Goal: Register for event/course

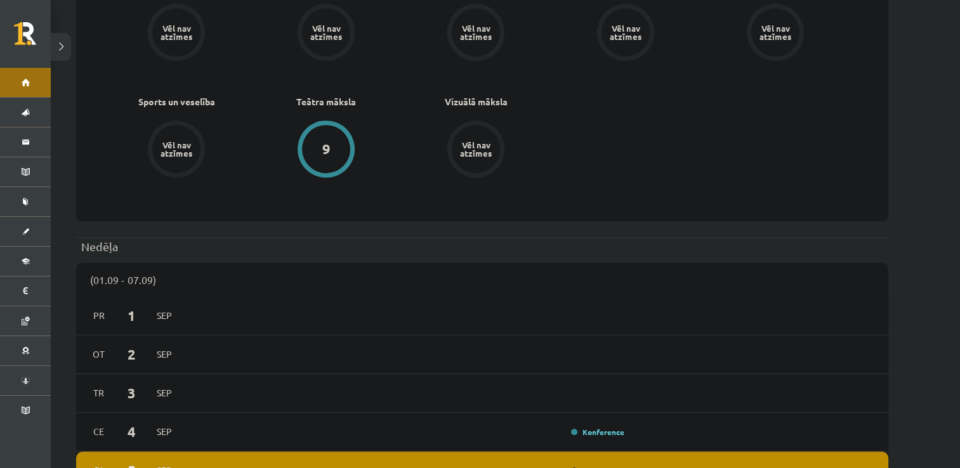
scroll to position [696, 0]
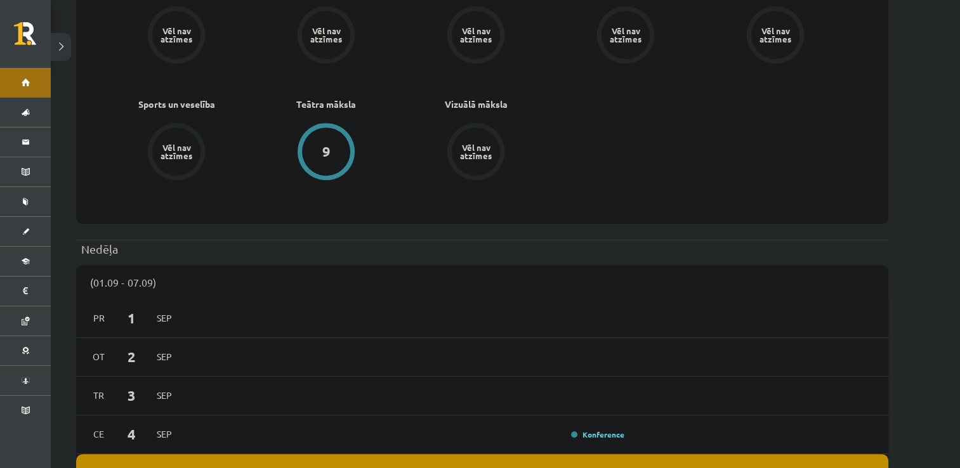
click at [338, 143] on div "9" at bounding box center [326, 152] width 48 height 48
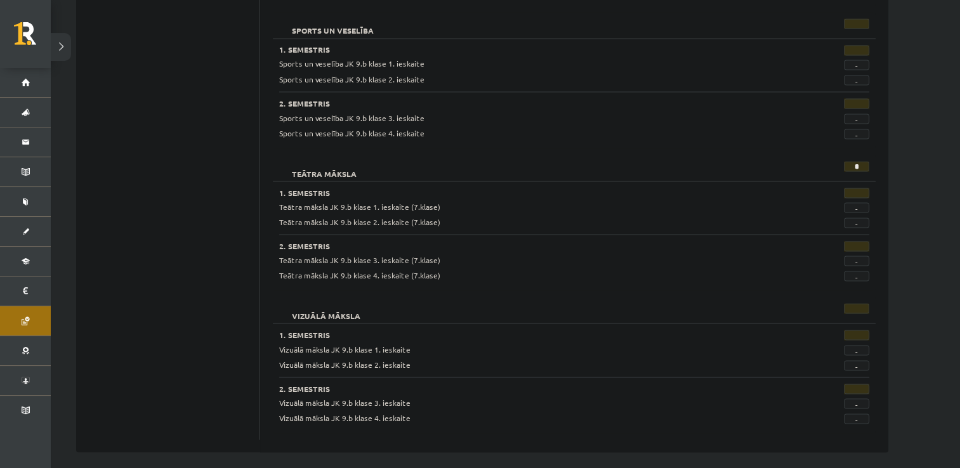
scroll to position [2335, 0]
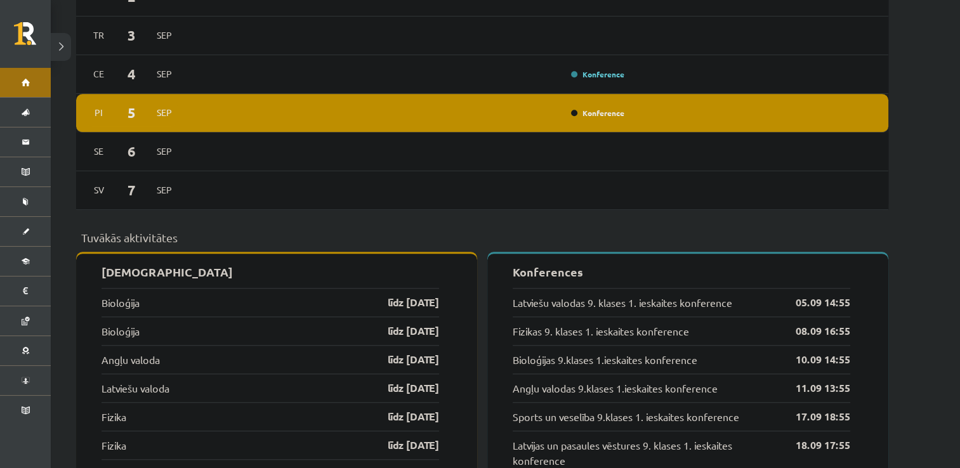
scroll to position [1056, 0]
click at [671, 298] on link "Latviešu valodas 9. klases 1. ieskaites konference" at bounding box center [623, 302] width 220 height 15
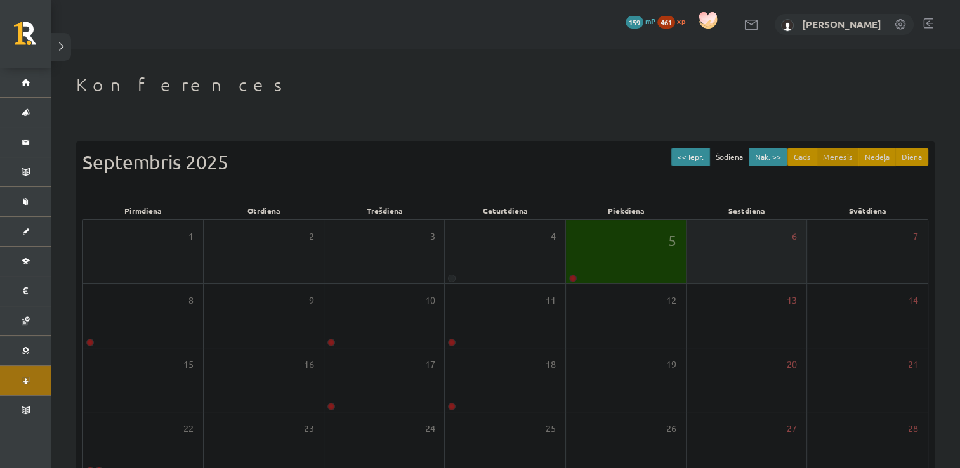
click at [723, 222] on div "6" at bounding box center [747, 251] width 120 height 63
click at [570, 279] on link at bounding box center [573, 279] width 8 height 8
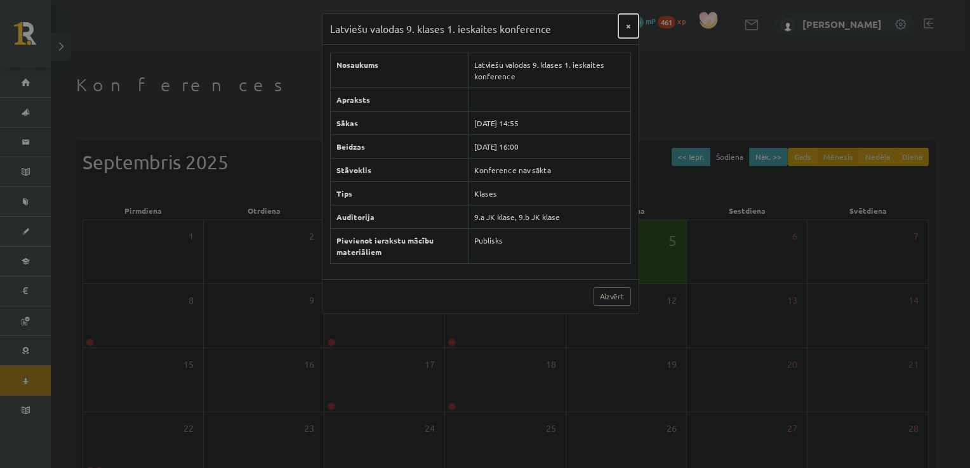
click at [630, 29] on button "×" at bounding box center [628, 26] width 20 height 24
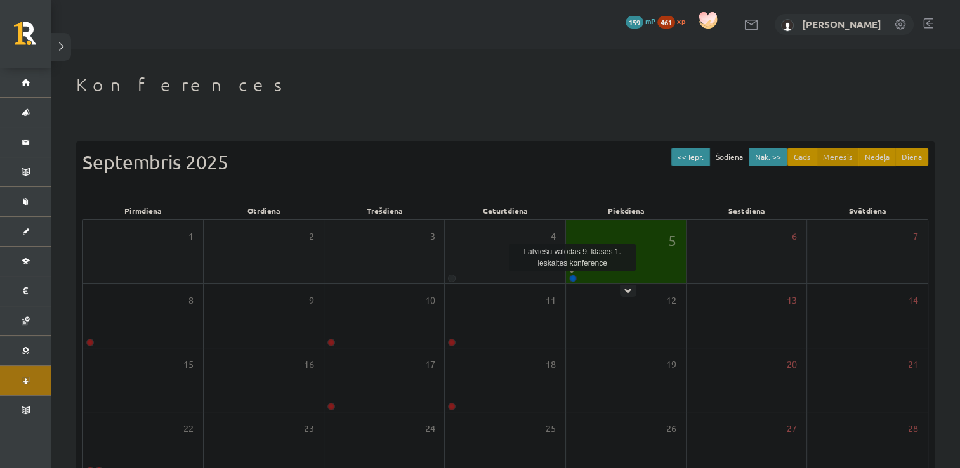
click at [575, 279] on link at bounding box center [573, 279] width 8 height 8
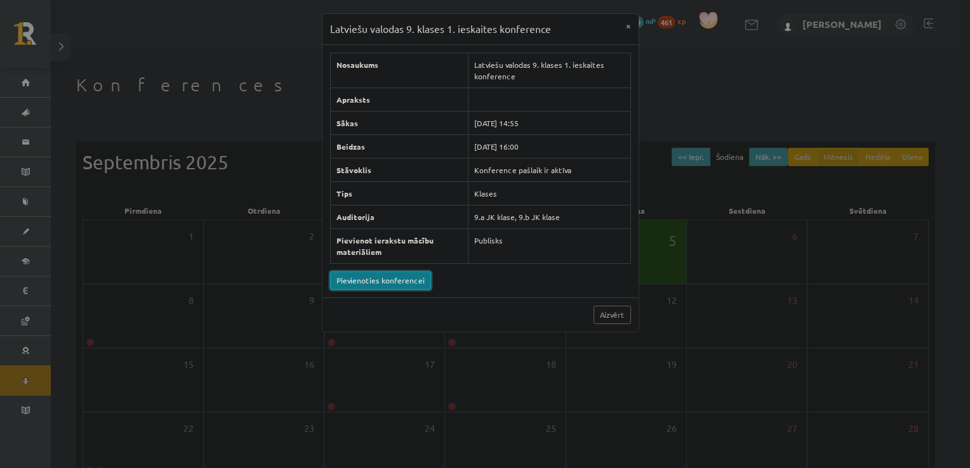
click at [394, 281] on link "Pievienoties konferencei" at bounding box center [380, 281] width 101 height 18
